Goal: Task Accomplishment & Management: Manage account settings

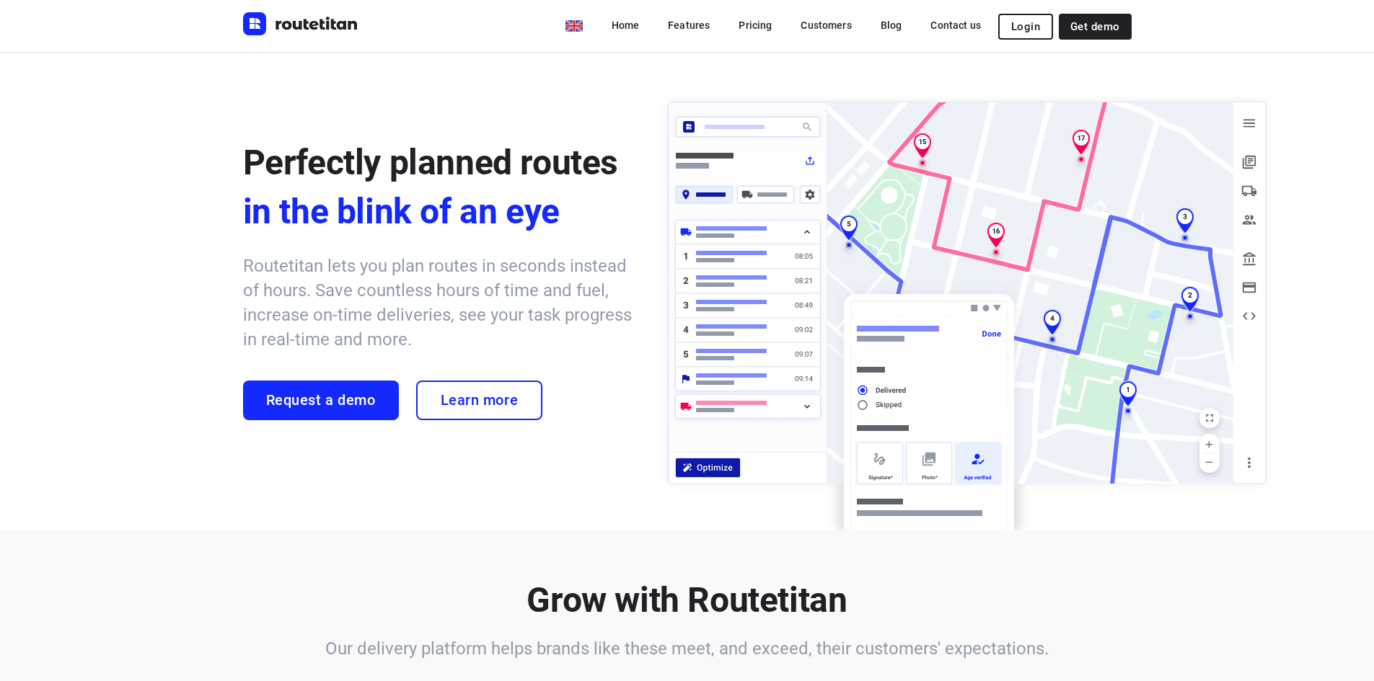
click at [1015, 38] on button "Login" at bounding box center [1025, 27] width 55 height 26
click at [1015, 28] on button "Login" at bounding box center [1025, 27] width 55 height 26
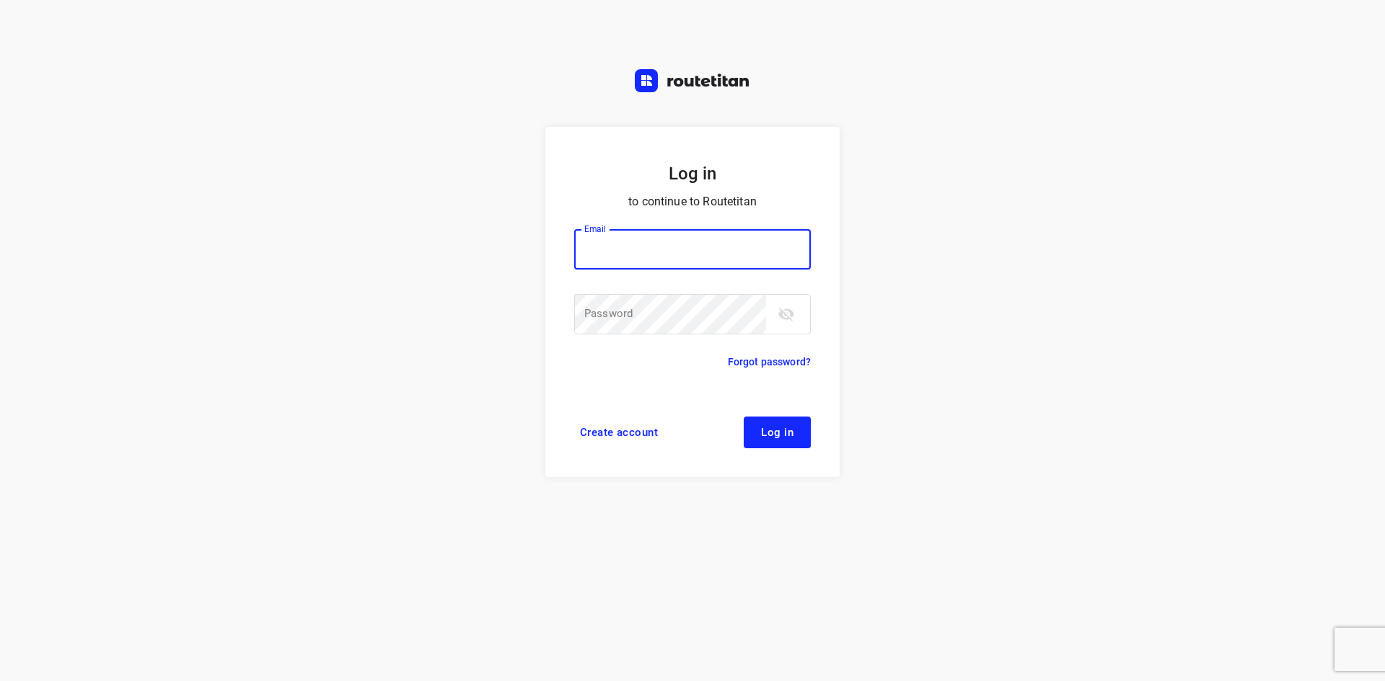
click at [632, 258] on input "email" at bounding box center [692, 249] width 237 height 40
paste input "[EMAIL_ADDRESS][DOMAIN_NAME]"
type input "[EMAIL_ADDRESS][DOMAIN_NAME]"
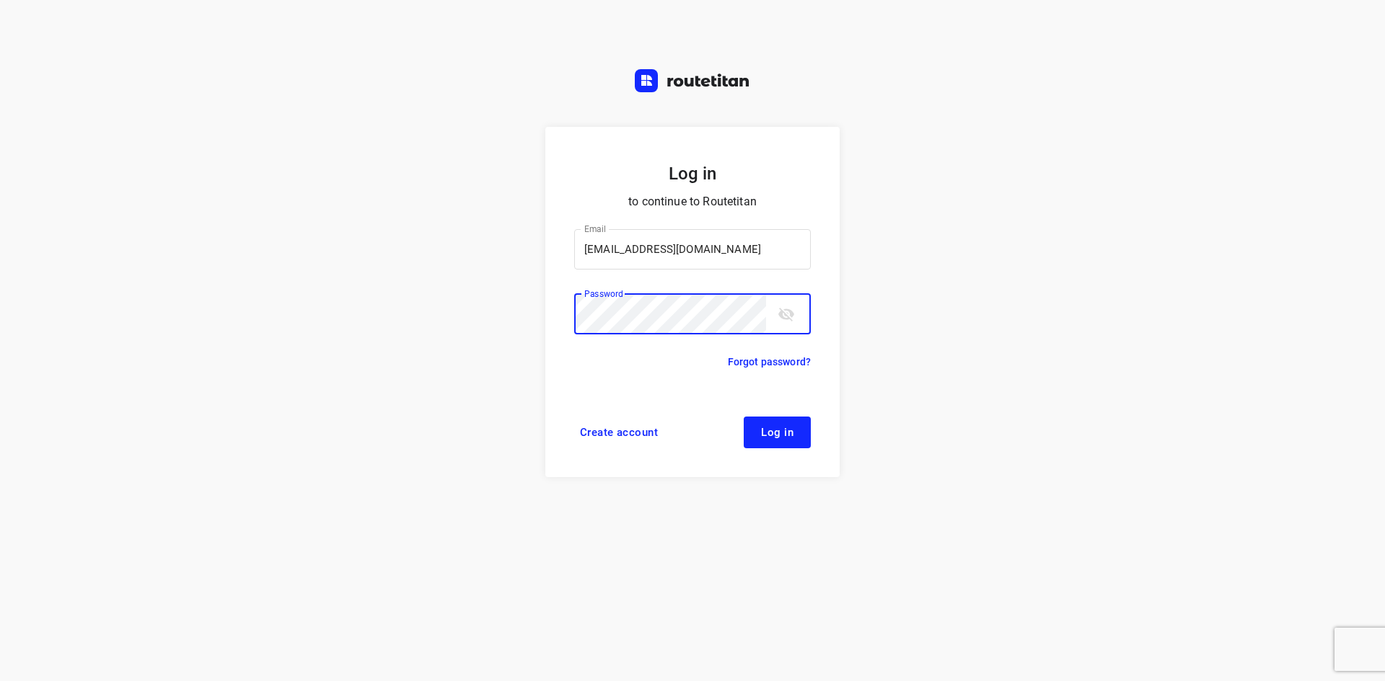
click at [780, 427] on span "Log in" at bounding box center [777, 433] width 32 height 12
